Goal: Task Accomplishment & Management: Use online tool/utility

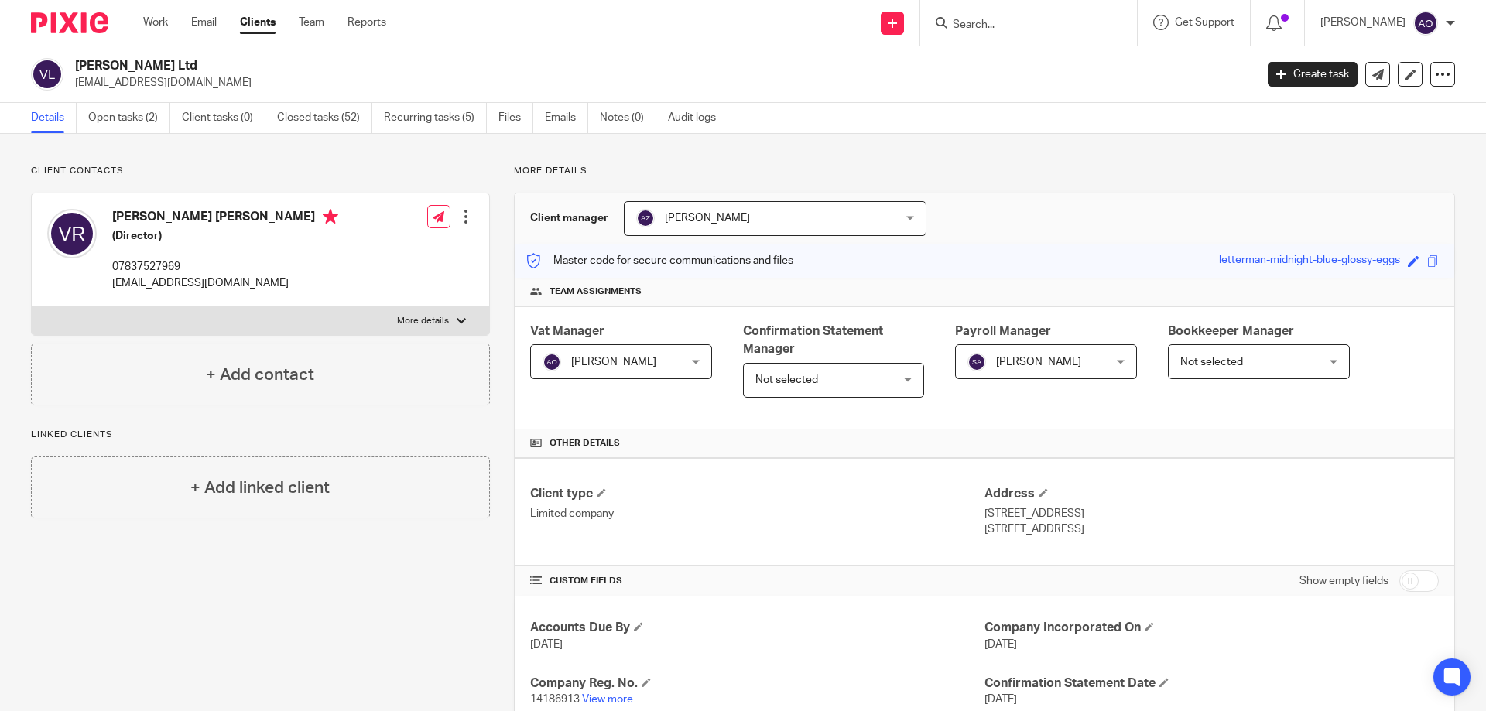
scroll to position [387, 0]
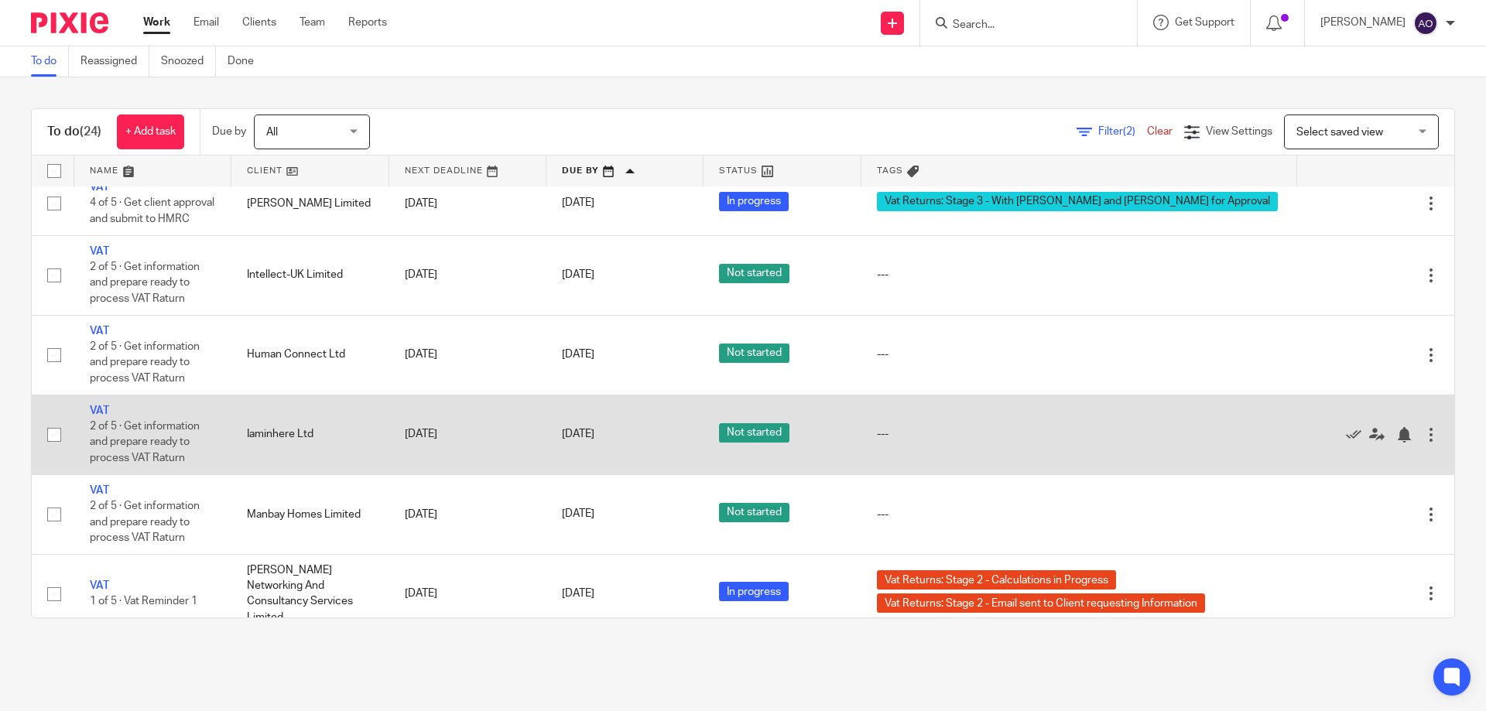
scroll to position [1232, 0]
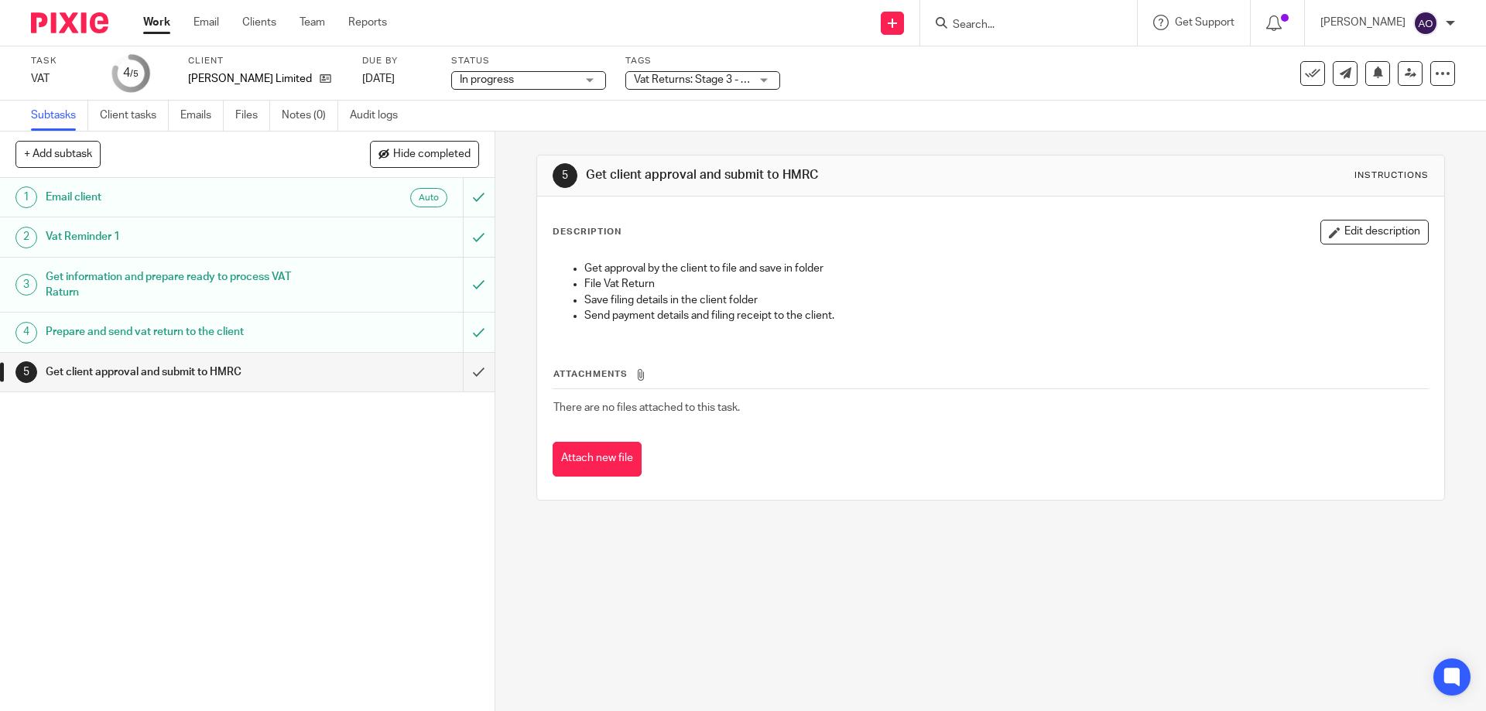
click at [764, 79] on div "Vat Returns: Stage 3 - With [PERSON_NAME] and [PERSON_NAME] for Approval" at bounding box center [702, 80] width 155 height 19
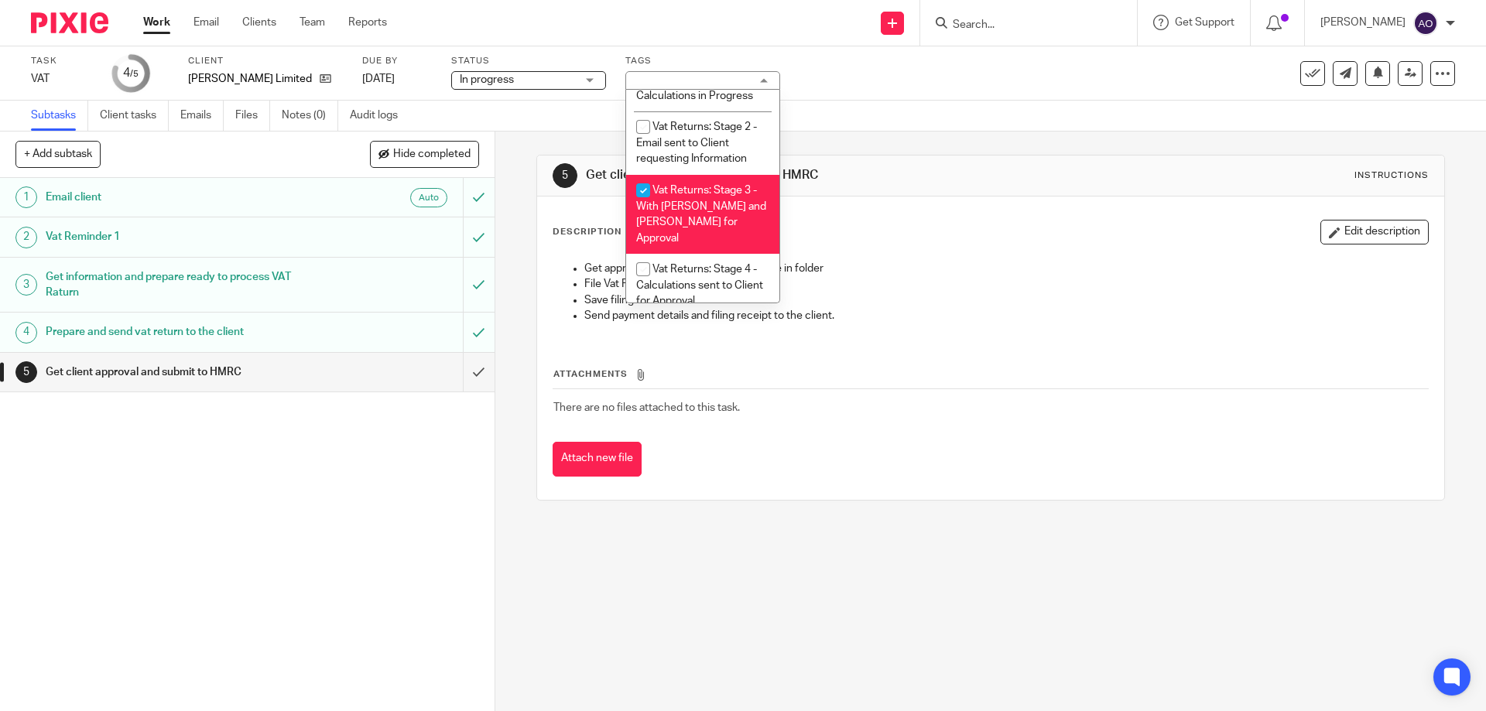
scroll to position [995, 0]
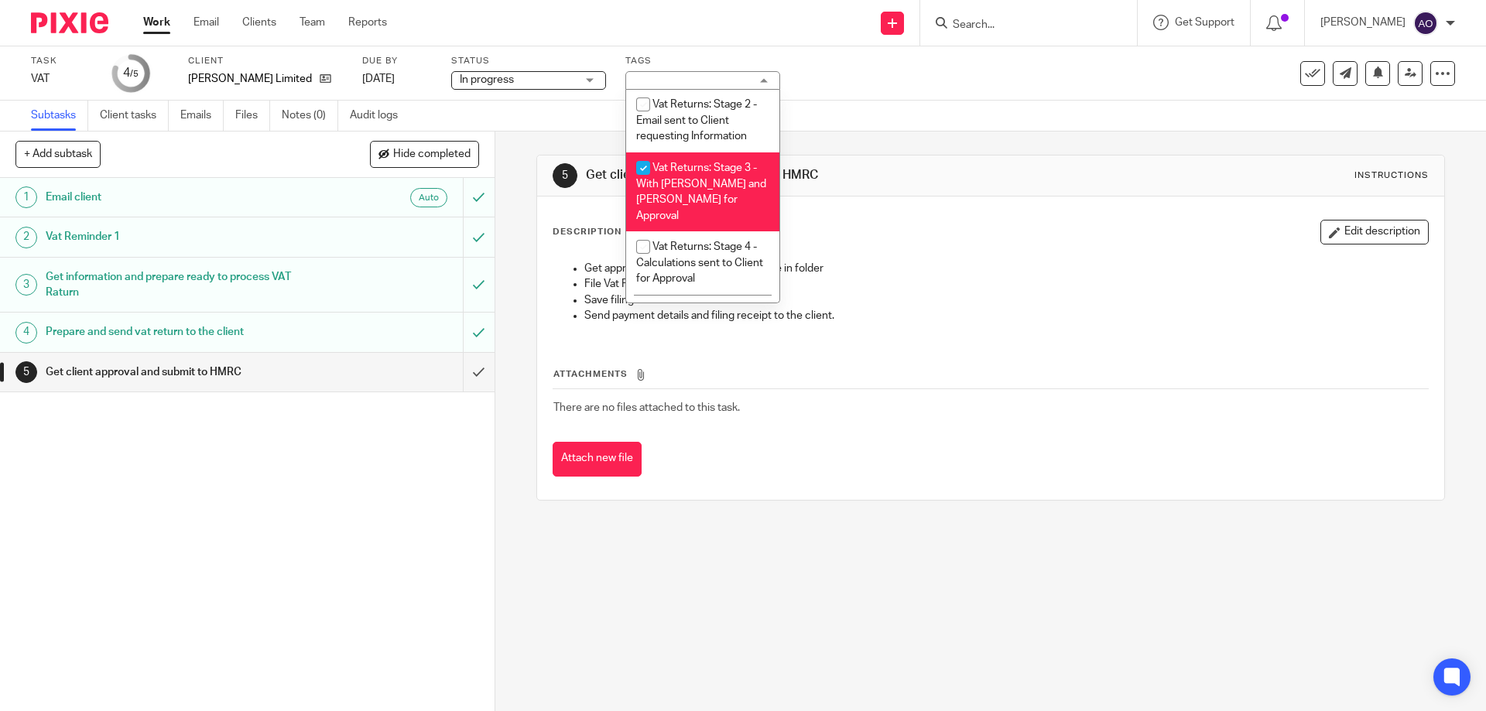
click at [642, 162] on input "checkbox" at bounding box center [642, 167] width 29 height 29
checkbox input "false"
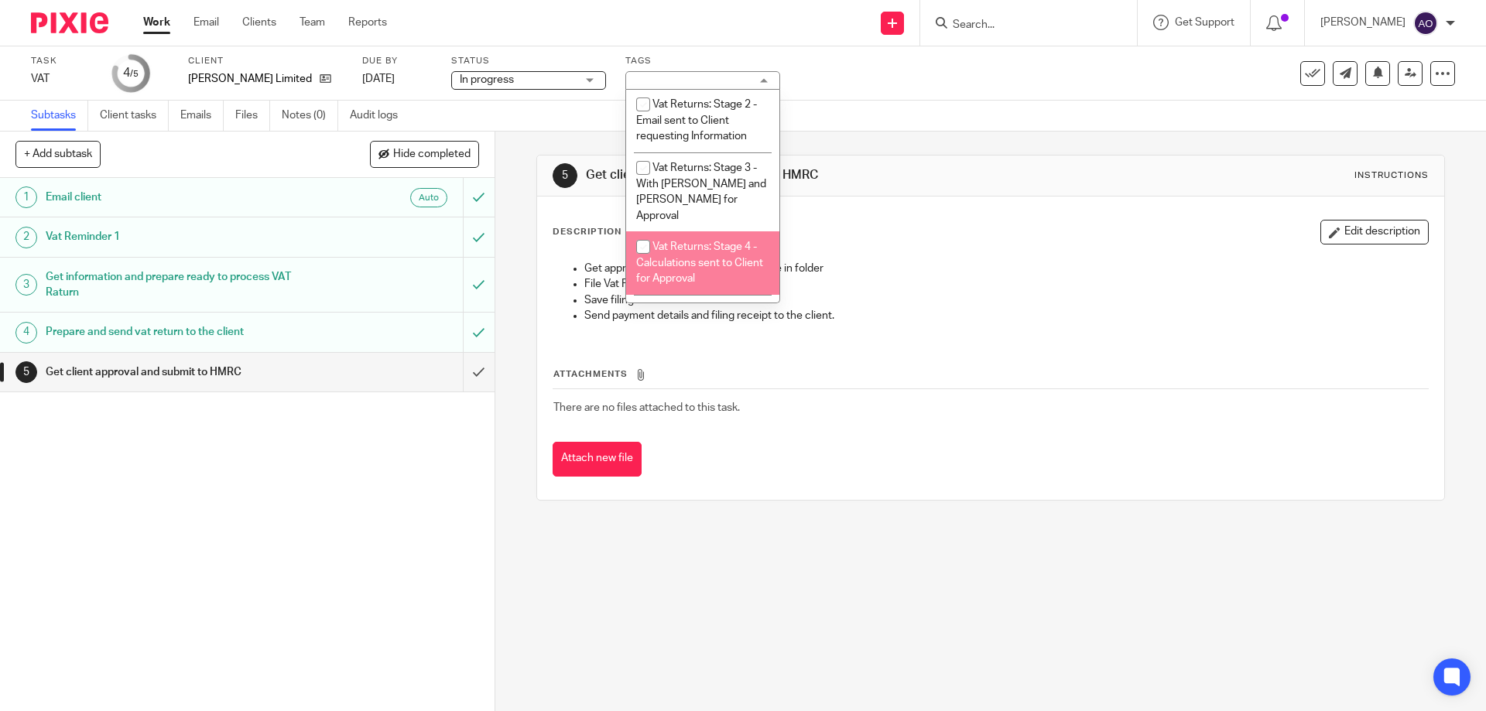
click at [639, 232] on input "checkbox" at bounding box center [642, 246] width 29 height 29
checkbox input "true"
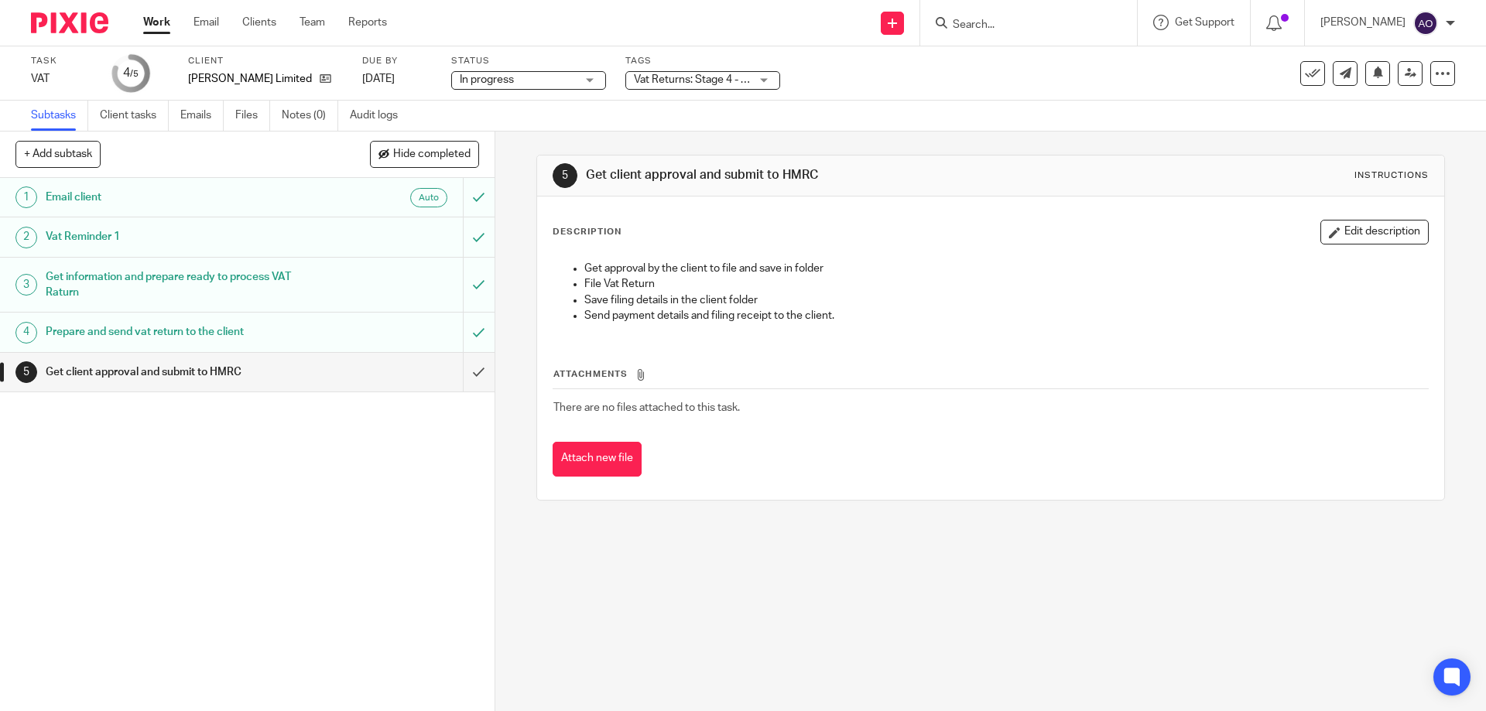
click at [434, 513] on div "1 Email client Auto 2 Vat Reminder 1 3 Get information and prepare ready to pro…" at bounding box center [247, 444] width 495 height 533
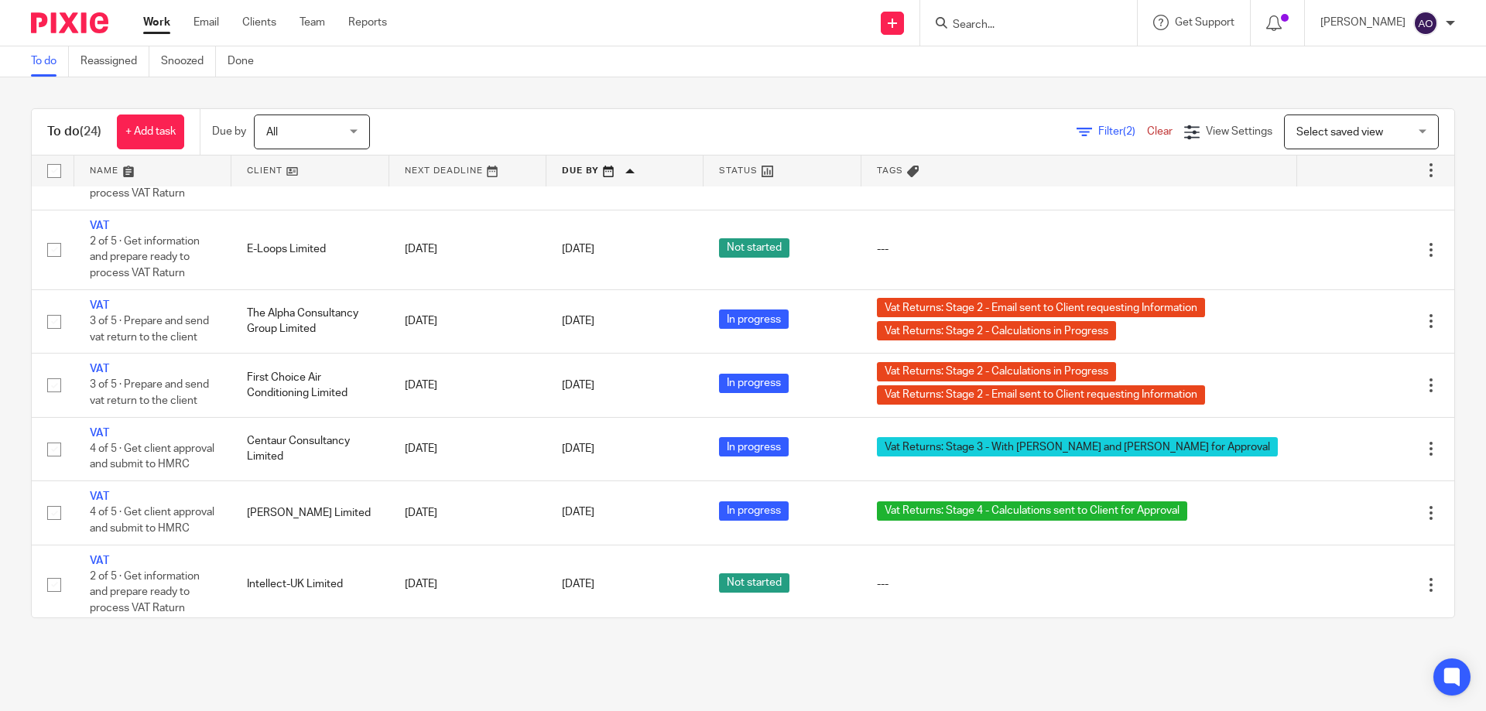
scroll to position [1000, 0]
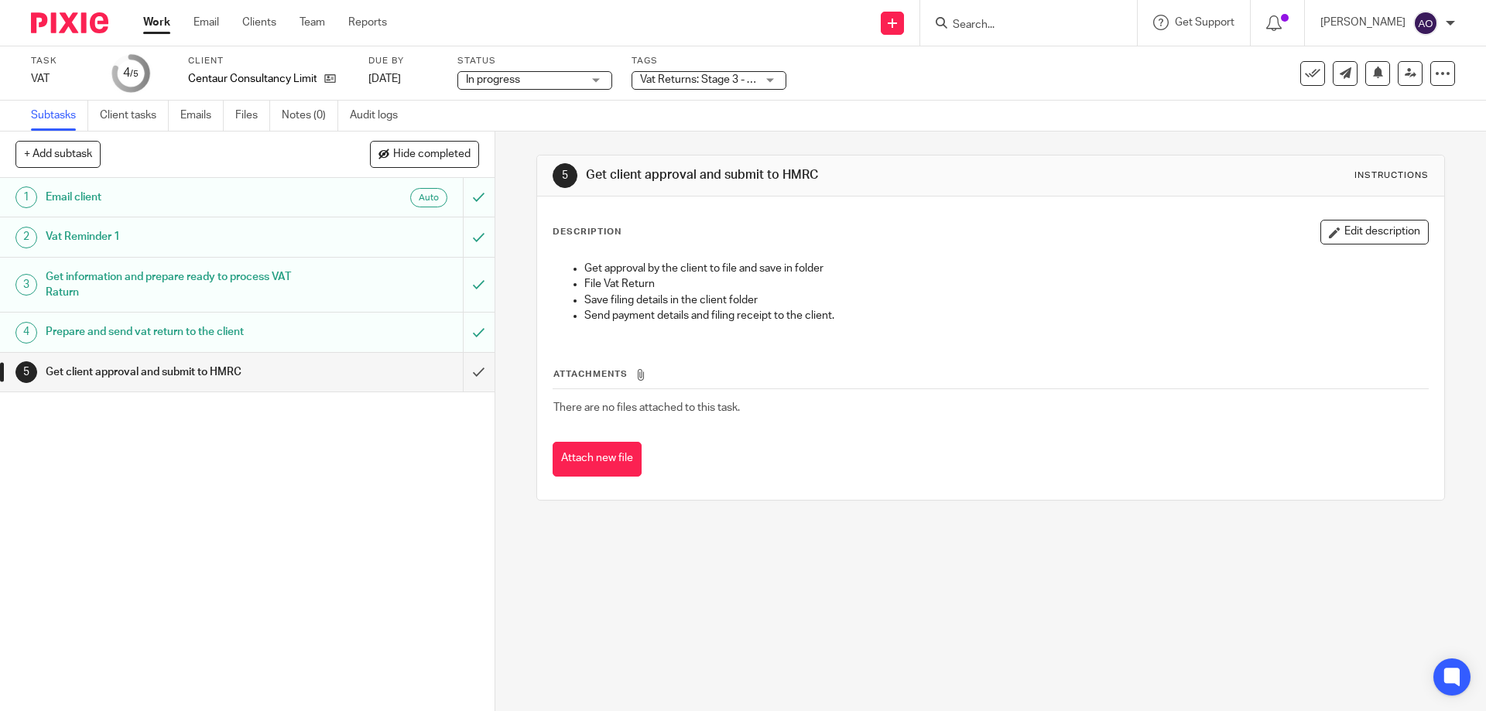
click at [771, 80] on div "Vat Returns: Stage 3 - With [PERSON_NAME] and [PERSON_NAME] for Approval" at bounding box center [709, 80] width 155 height 19
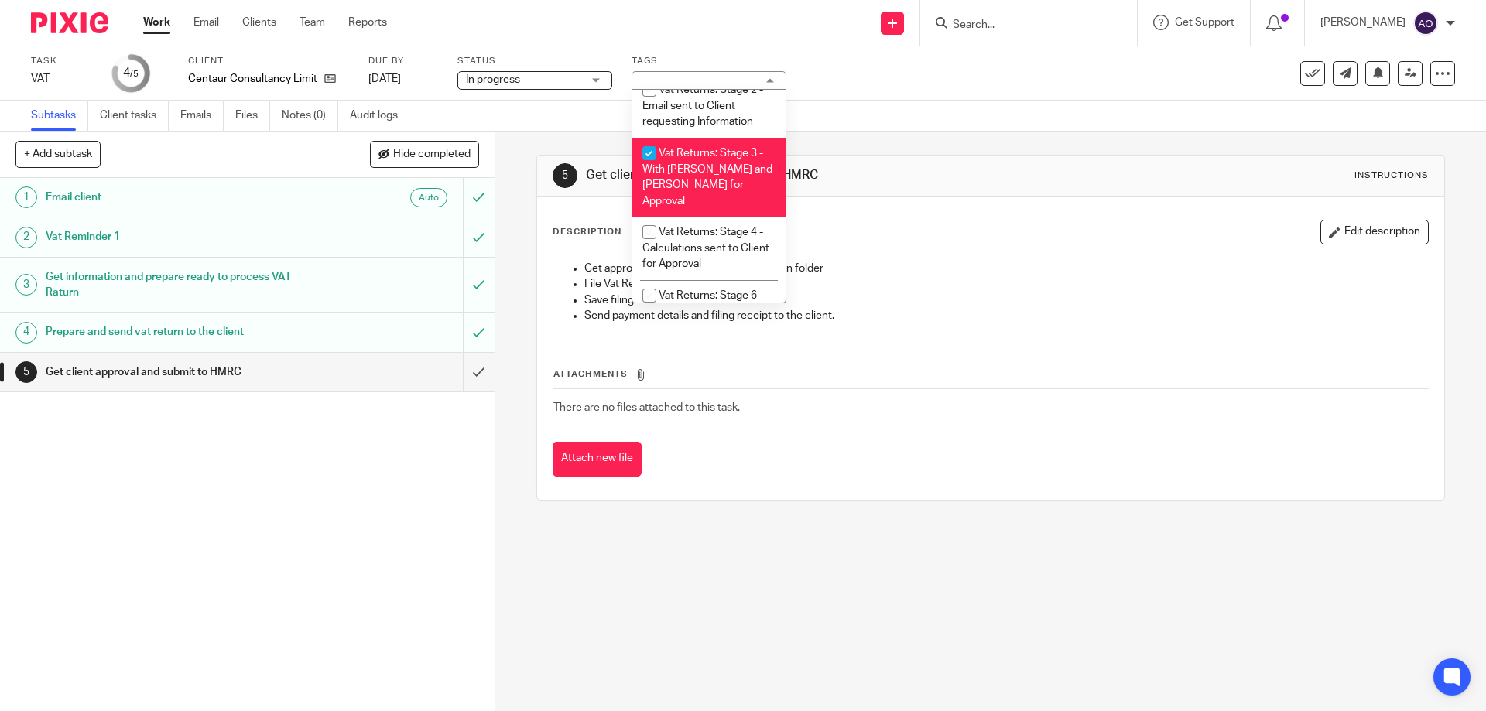
scroll to position [1025, 0]
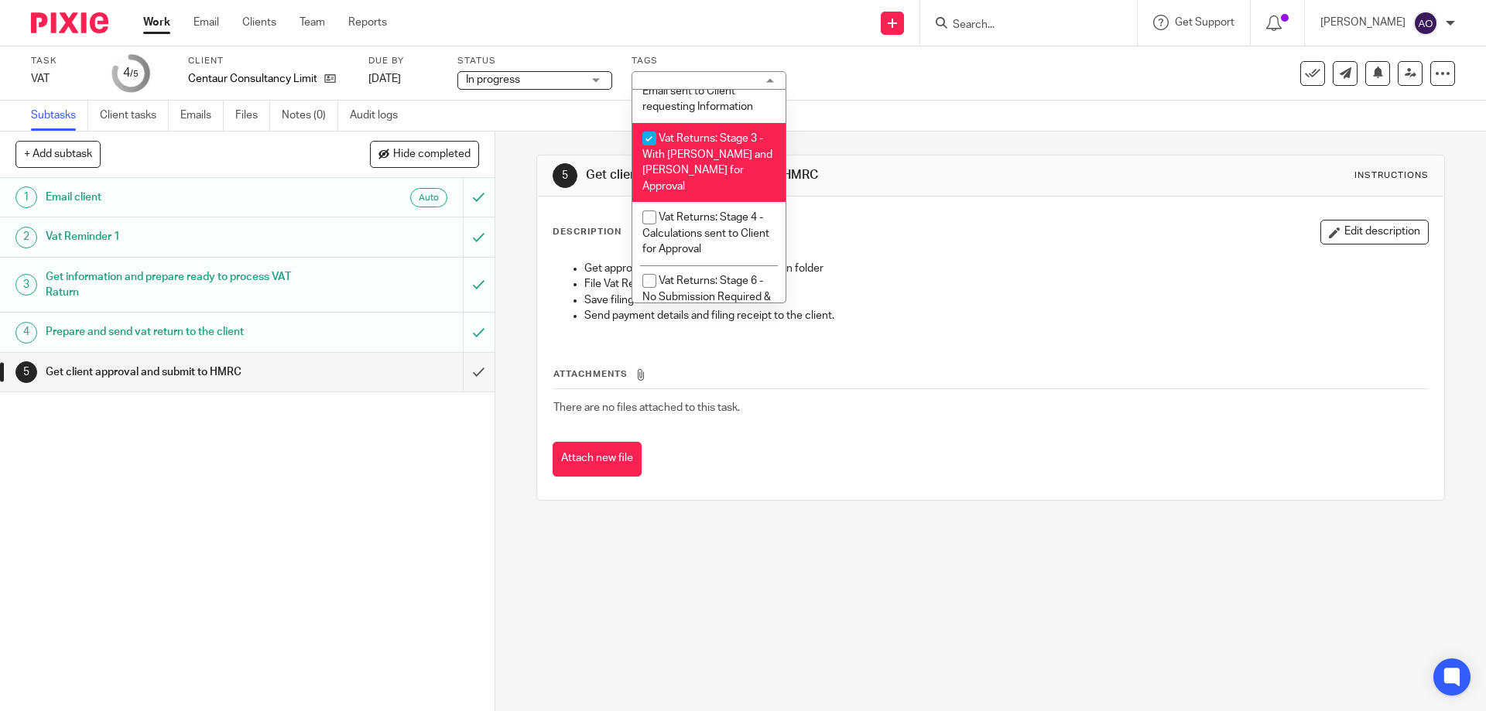
click at [646, 135] on input "checkbox" at bounding box center [649, 138] width 29 height 29
checkbox input "false"
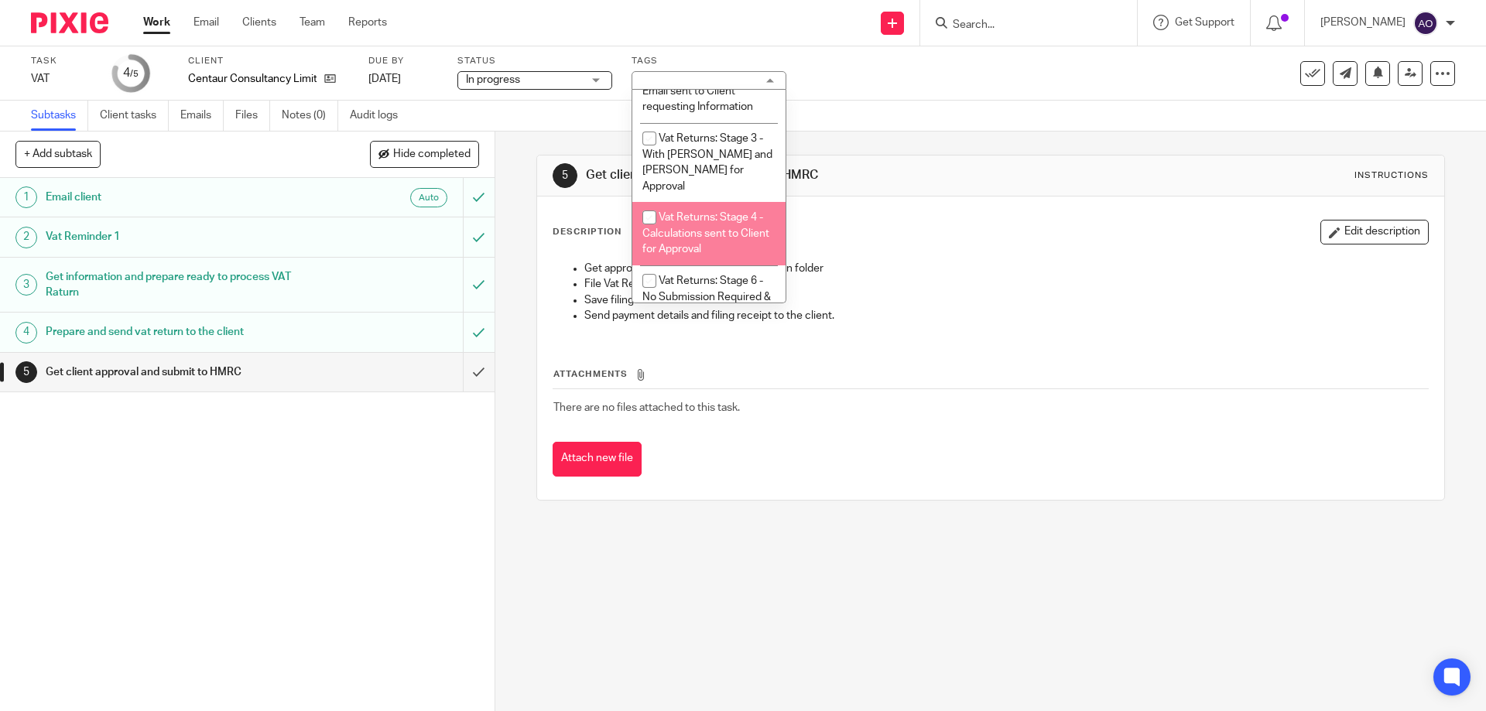
click at [652, 203] on input "checkbox" at bounding box center [649, 217] width 29 height 29
checkbox input "true"
click at [401, 527] on div "1 Email client Auto 2 Vat Reminder 1 3 Get information and prepare ready to pro…" at bounding box center [247, 444] width 495 height 533
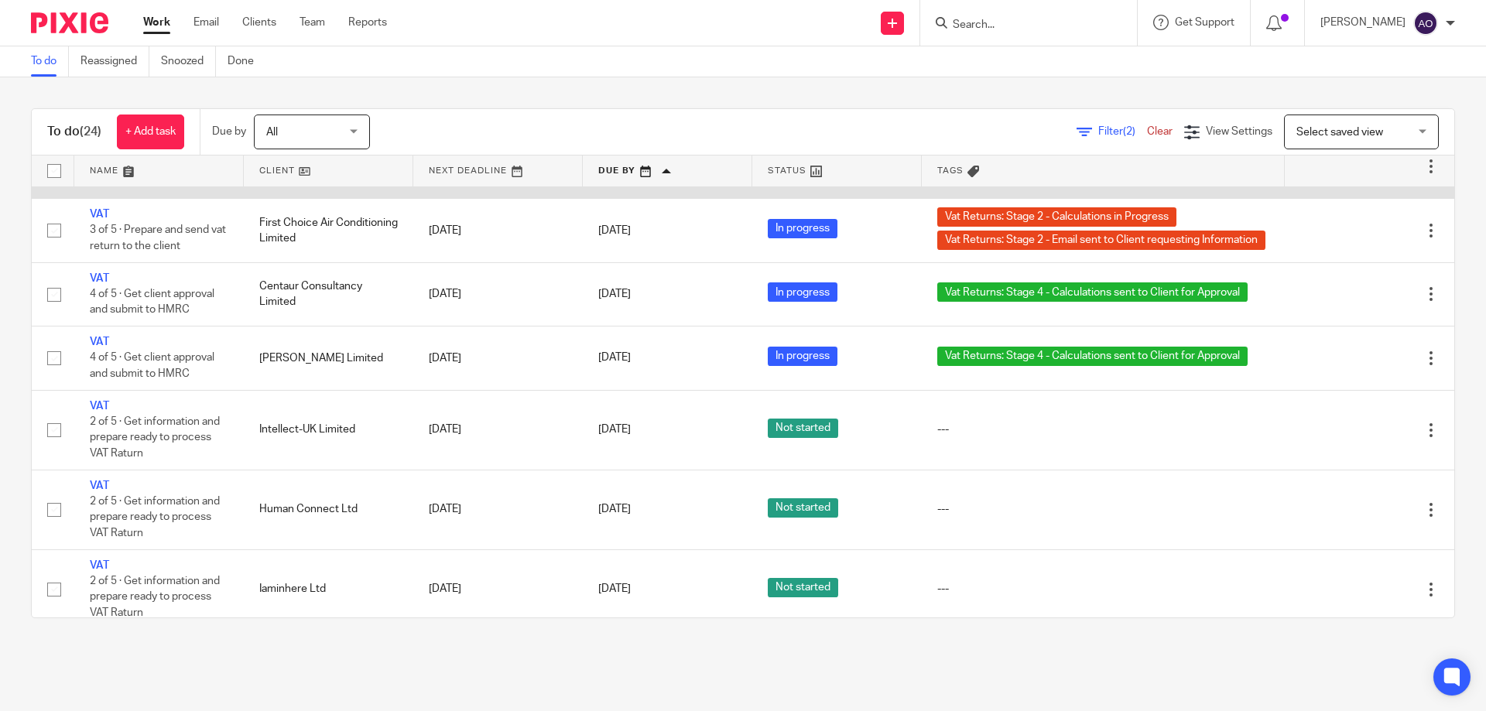
scroll to position [923, 0]
